Goal: Find specific page/section: Find specific page/section

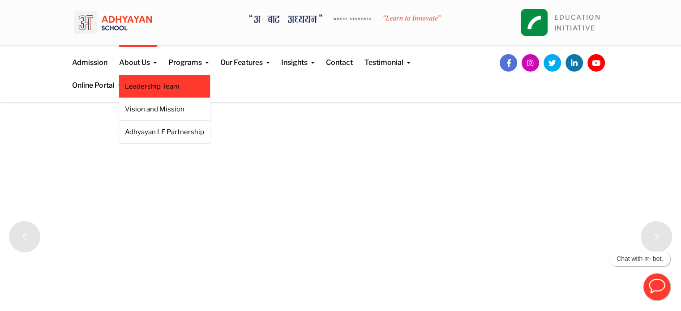
click at [163, 86] on link "Leadership Team" at bounding box center [164, 86] width 79 height 10
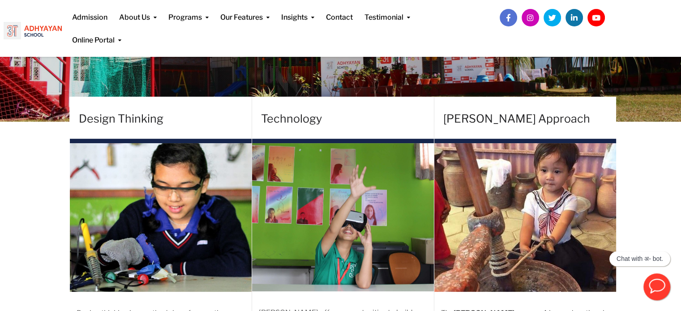
scroll to position [246, 0]
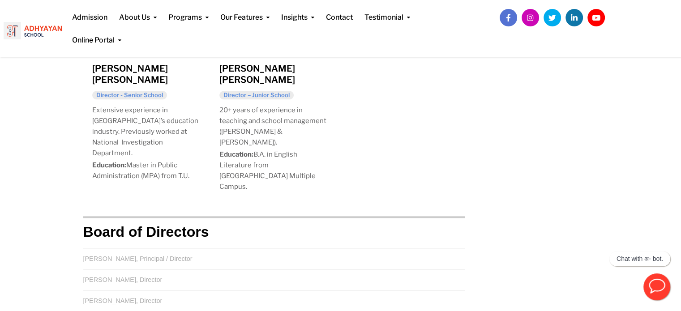
scroll to position [985, 0]
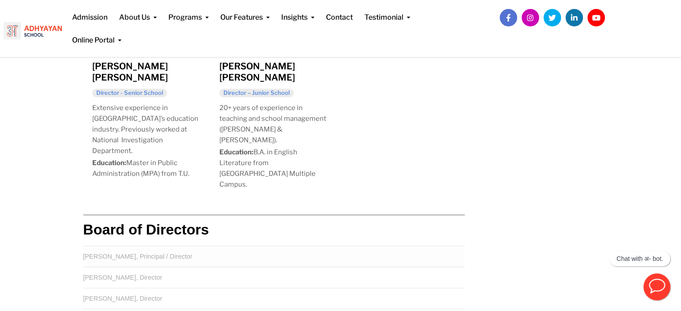
click at [292, 246] on td "[PERSON_NAME], Principal / Director" at bounding box center [274, 256] width 382 height 21
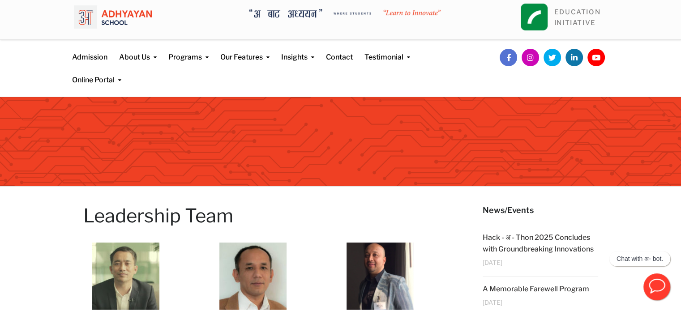
scroll to position [0, 0]
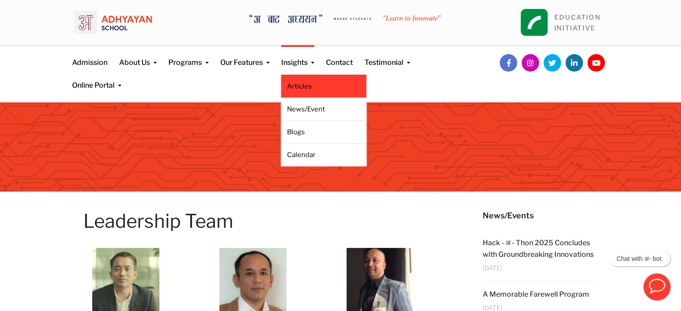
click at [297, 86] on link "Articles" at bounding box center [323, 86] width 73 height 10
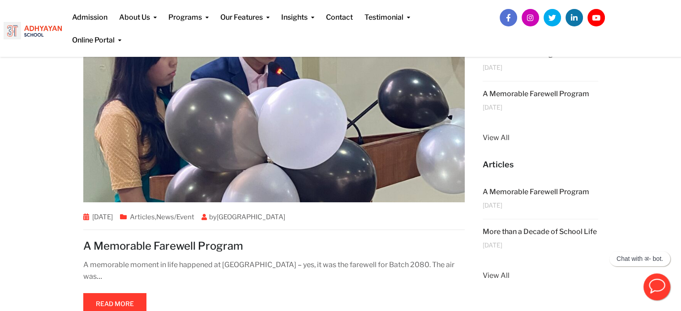
scroll to position [201, 0]
